Goal: Navigation & Orientation: Find specific page/section

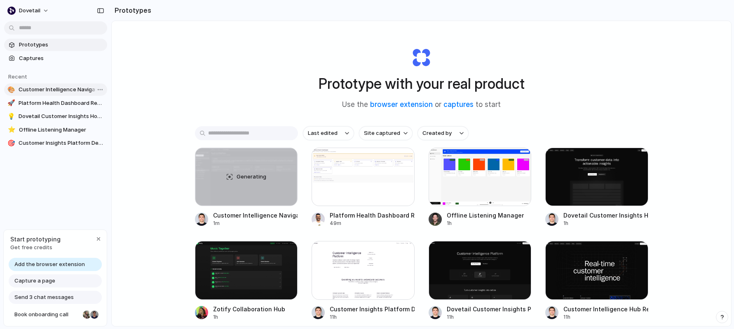
click at [70, 87] on span "Customer Intelligence Navigation Enhancements" at bounding box center [61, 90] width 85 height 8
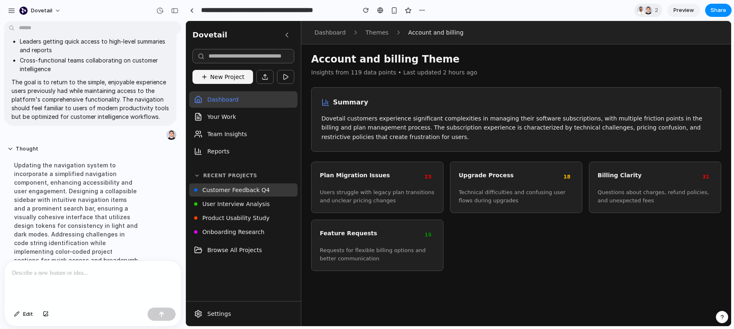
scroll to position [514, 0]
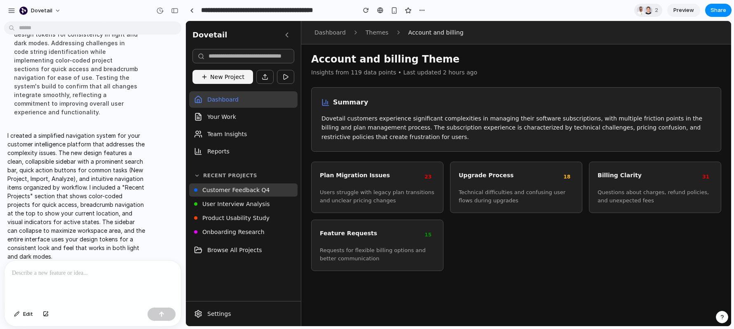
click at [559, 11] on section "**********" at bounding box center [458, 10] width 546 height 21
